Goal: Task Accomplishment & Management: Use online tool/utility

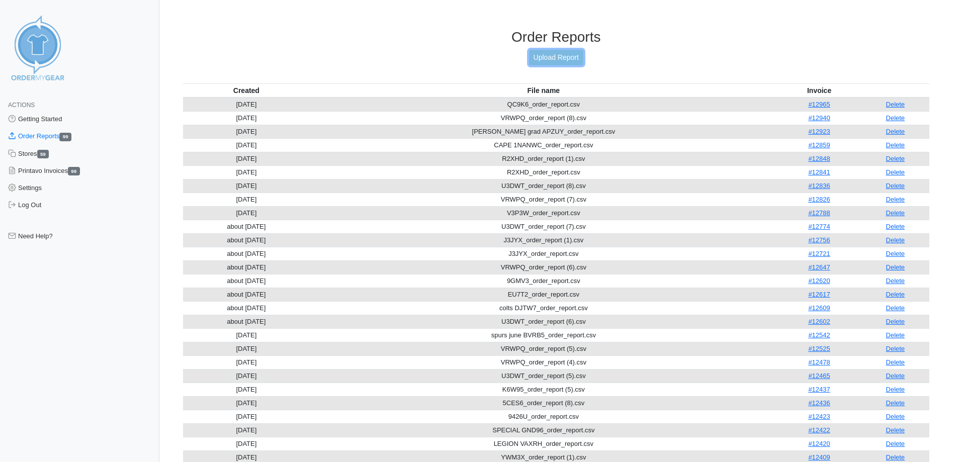
click at [555, 53] on link "Upload Report" at bounding box center [556, 58] width 54 height 16
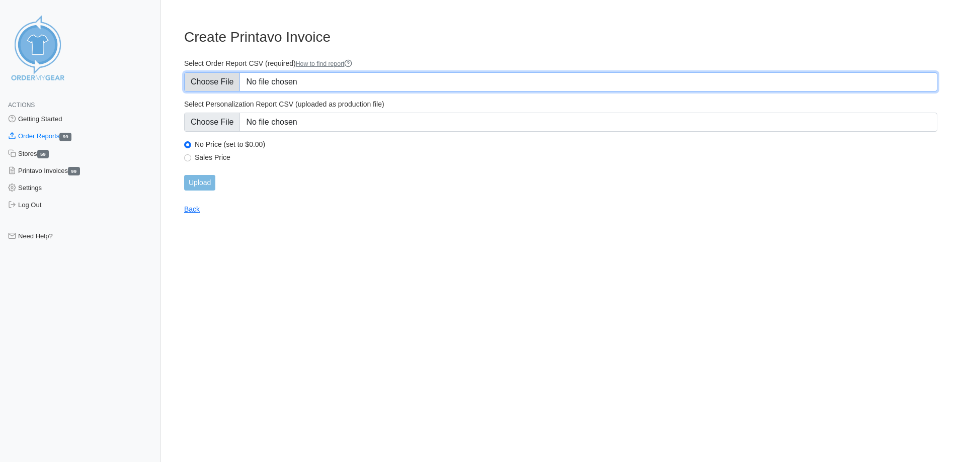
click at [198, 82] on input "Select Order Report CSV (required) How to find report" at bounding box center [560, 81] width 753 height 19
type input "C:\fakepath\9EGFP_order_report.csv"
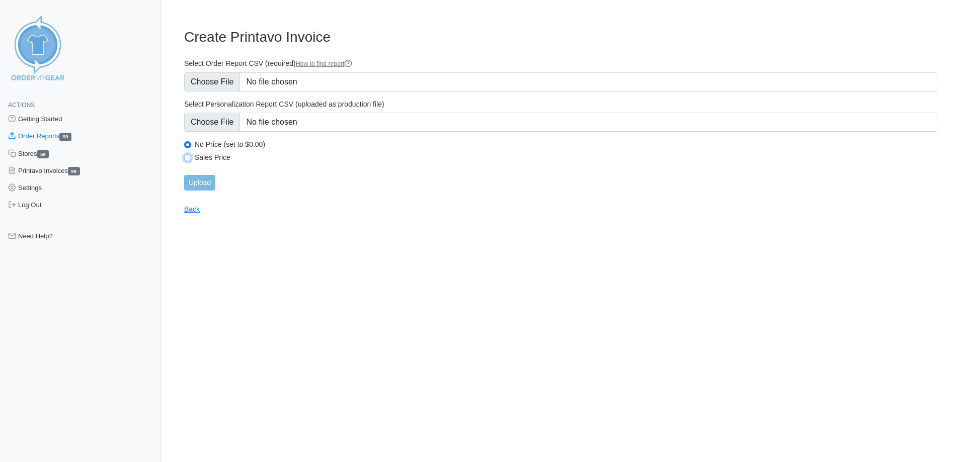
click at [188, 158] on input "Sales Price" at bounding box center [187, 157] width 7 height 7
radio input "true"
click at [201, 181] on input "Upload" at bounding box center [199, 183] width 31 height 16
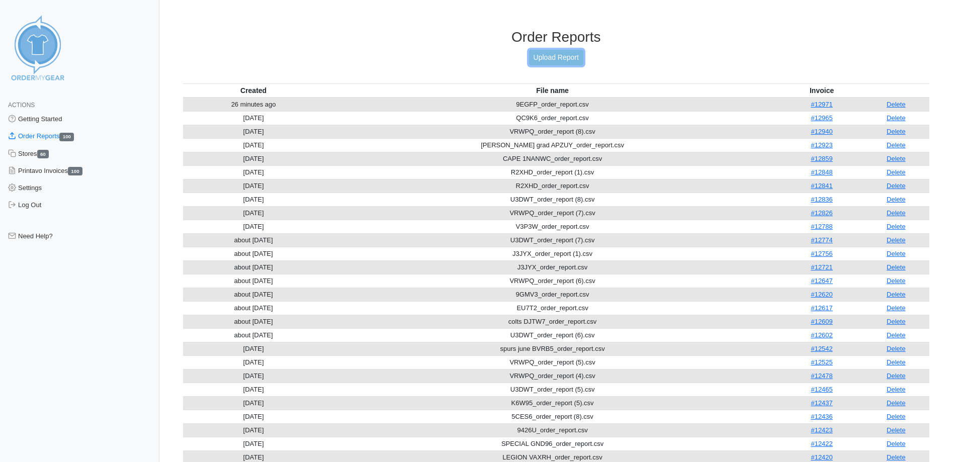
click at [572, 63] on link "Upload Report" at bounding box center [556, 58] width 54 height 16
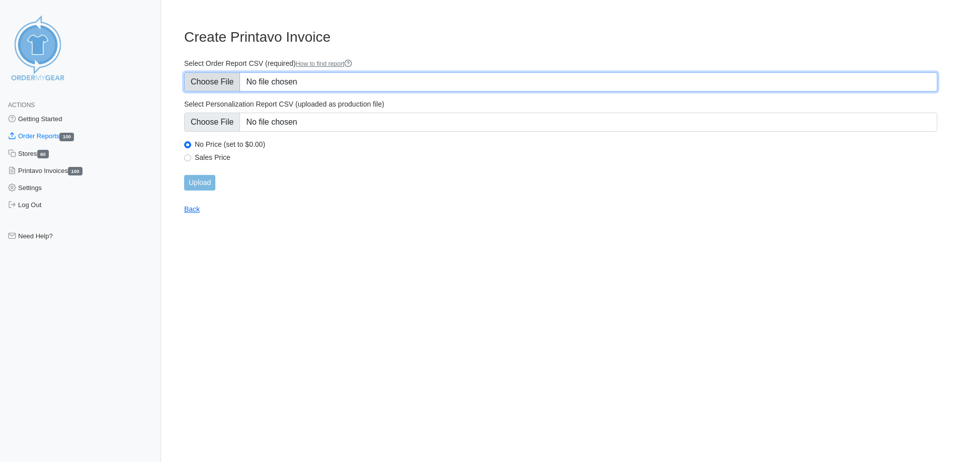
click at [216, 85] on input "Select Order Report CSV (required) How to find report" at bounding box center [560, 81] width 753 height 19
type input "C:\fakepath\F8T26_order_report.csv"
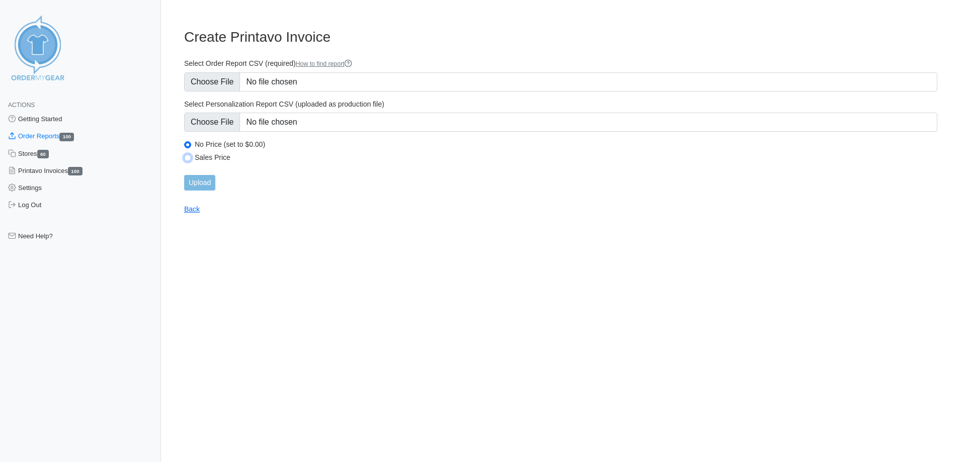
click at [184, 156] on input "Sales Price" at bounding box center [187, 157] width 7 height 7
radio input "true"
click at [192, 176] on input "Upload" at bounding box center [199, 183] width 31 height 16
